Goal: Information Seeking & Learning: Learn about a topic

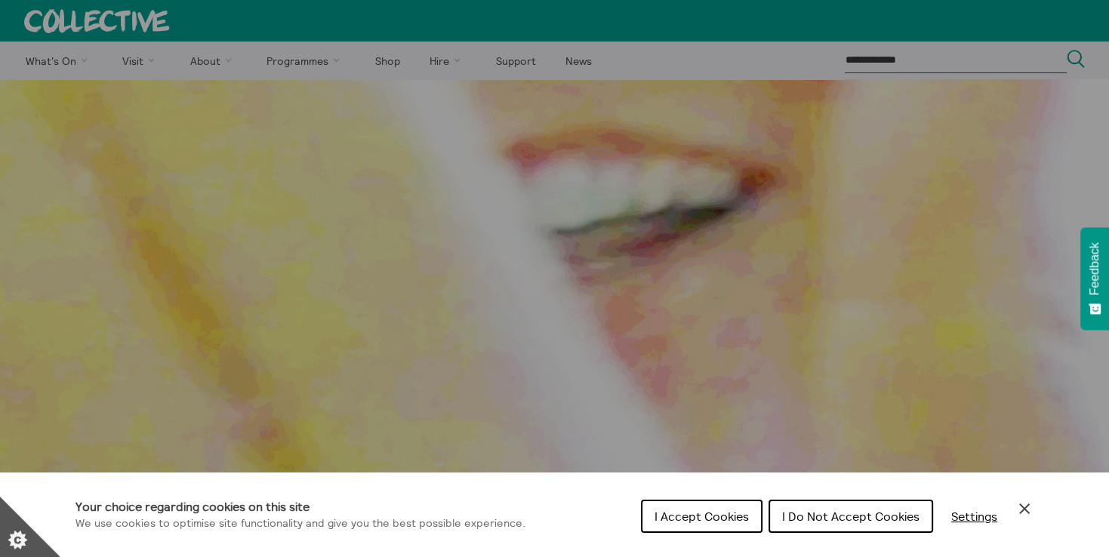
click at [812, 516] on span "I Do Not Accept Cookies" at bounding box center [850, 516] width 137 height 15
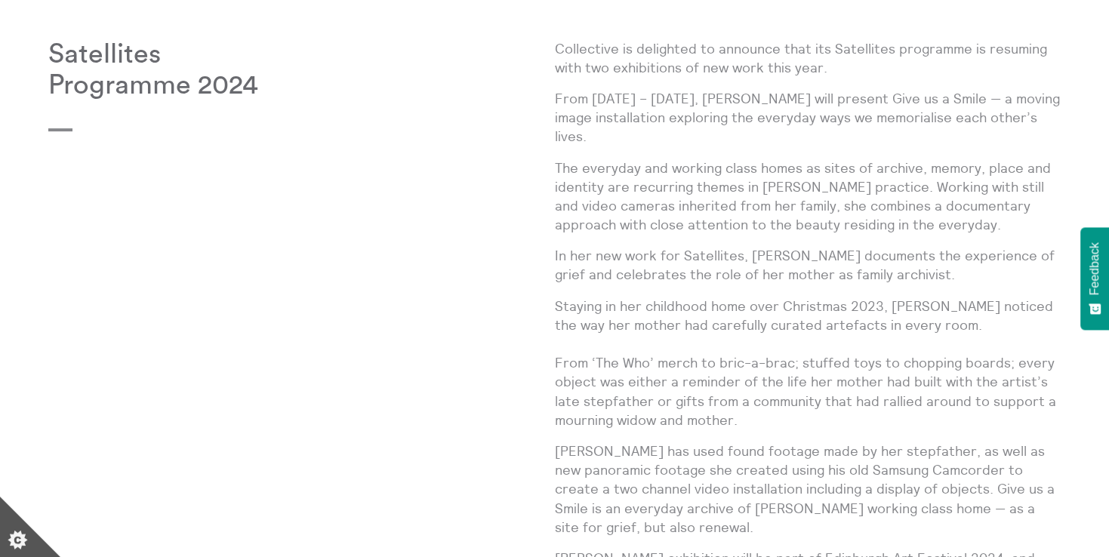
scroll to position [565, 0]
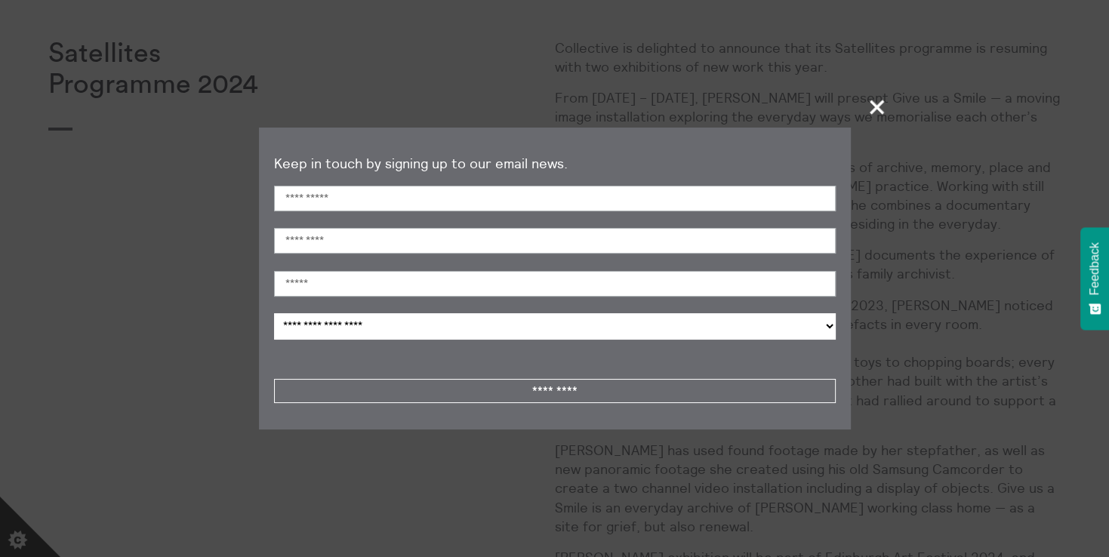
drag, startPoint x: 873, startPoint y: 101, endPoint x: 888, endPoint y: 158, distance: 58.6
click at [873, 101] on span "+" at bounding box center [877, 107] width 45 height 45
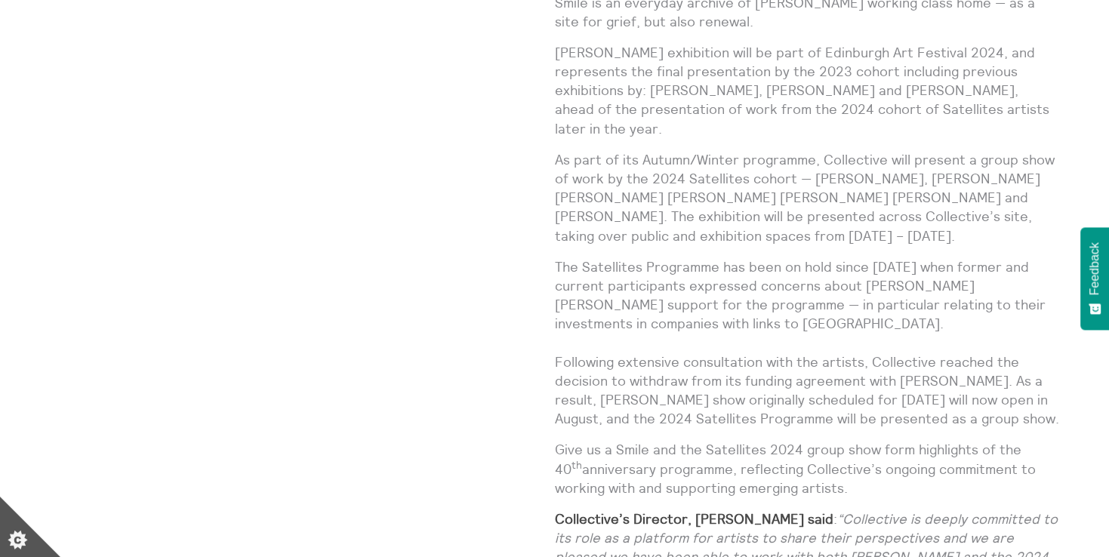
scroll to position [1042, 0]
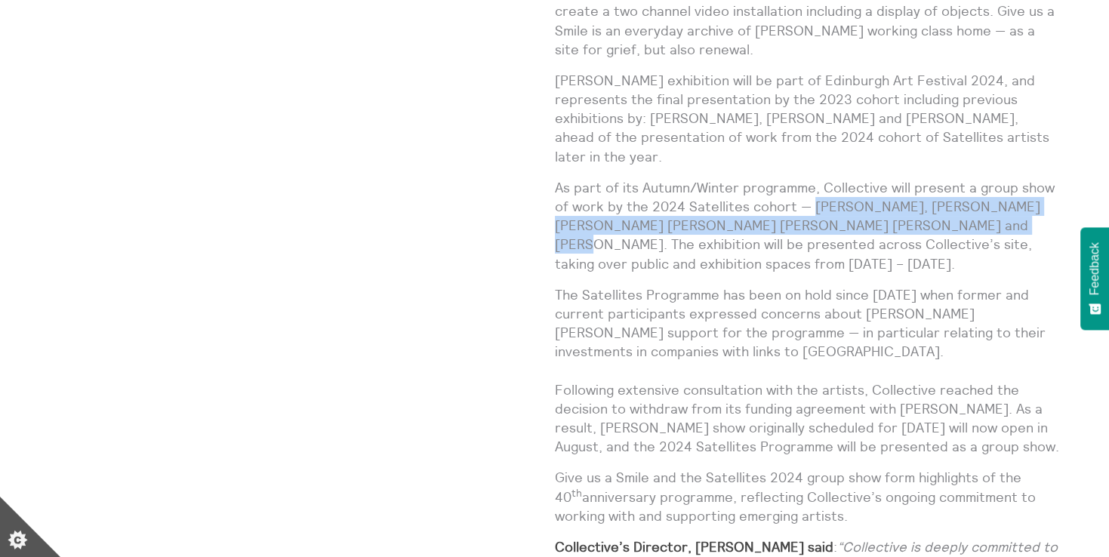
drag, startPoint x: 812, startPoint y: 204, endPoint x: 911, endPoint y: 219, distance: 100.1
click at [911, 219] on p "As part of its Autumn/Winter programme, Collective will present a group show of…" at bounding box center [808, 225] width 507 height 95
copy p "Clarinda Tse, Emelia Kerr Beale, Hannan Jones, Josie KO, Katherine Fay Allan an…"
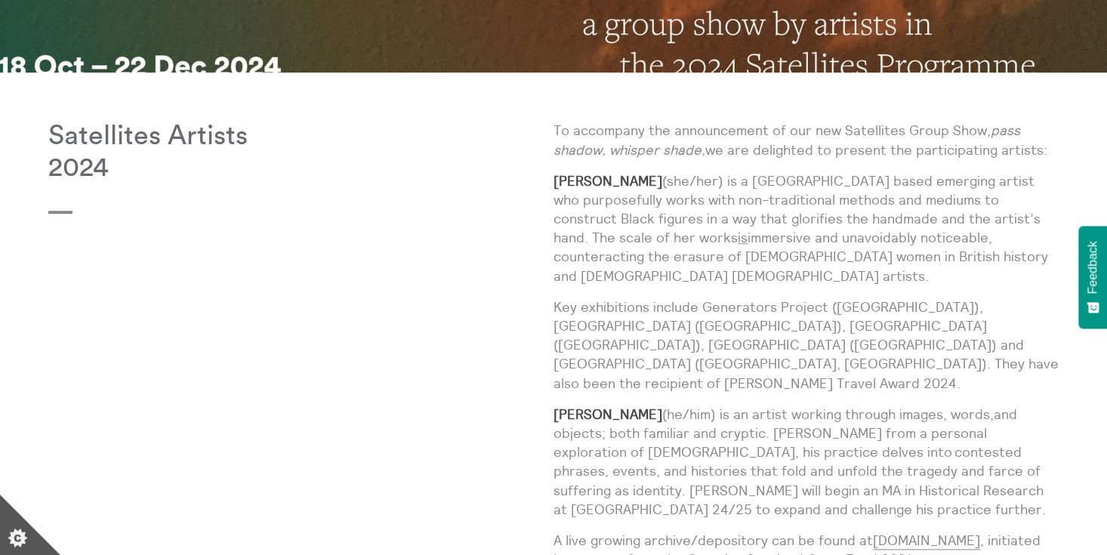
scroll to position [344, 0]
